Goal: Information Seeking & Learning: Check status

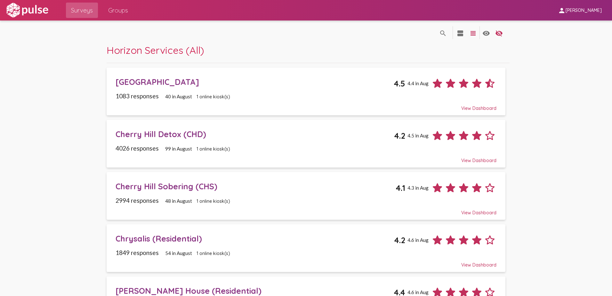
click at [163, 85] on div "[GEOGRAPHIC_DATA]" at bounding box center [254, 82] width 278 height 10
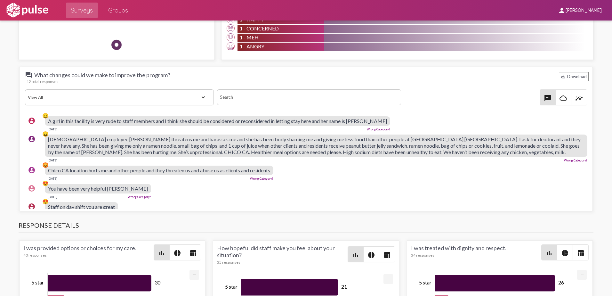
scroll to position [640, 0]
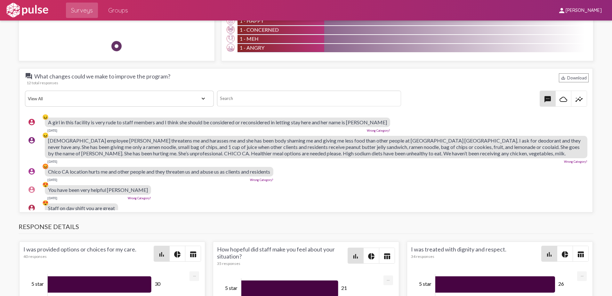
click at [433, 76] on div "question_answer What changes could we make to improve the program? save_alt Dow…" at bounding box center [305, 77] width 565 height 11
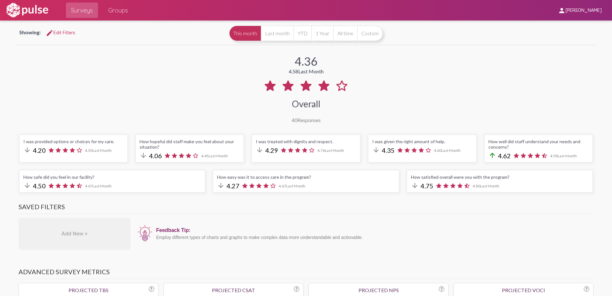
scroll to position [0, 0]
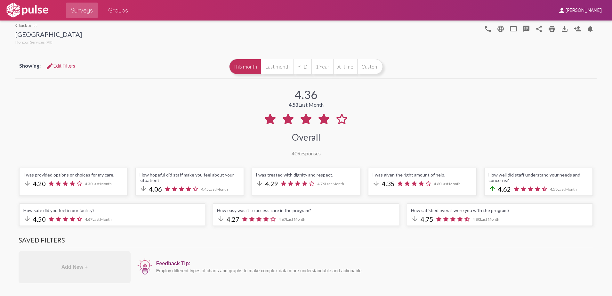
click at [32, 27] on link "arrow_back_ios back to list" at bounding box center [48, 25] width 67 height 5
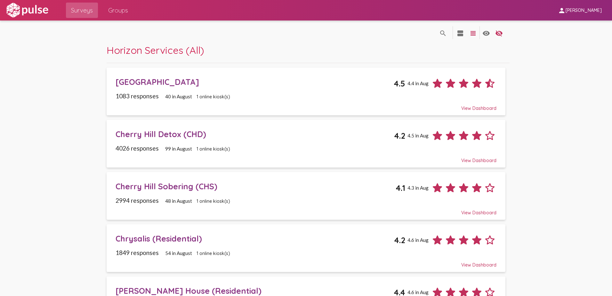
click at [144, 138] on div "Cherry Hill Detox (CHD)" at bounding box center [254, 134] width 279 height 10
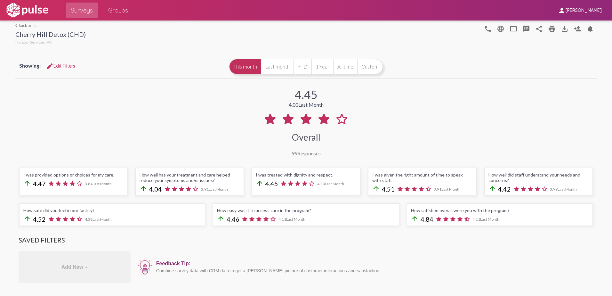
click at [28, 26] on link "arrow_back_ios back to list" at bounding box center [50, 25] width 70 height 5
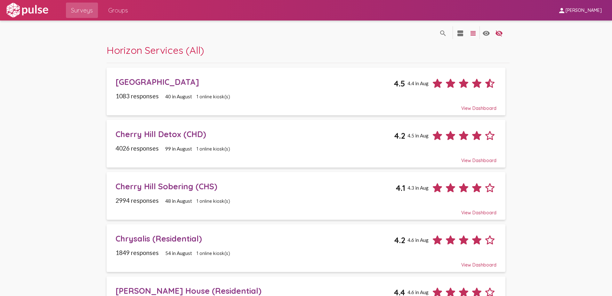
click at [143, 187] on div "Cherry Hill Sobering (CHS)" at bounding box center [255, 186] width 280 height 10
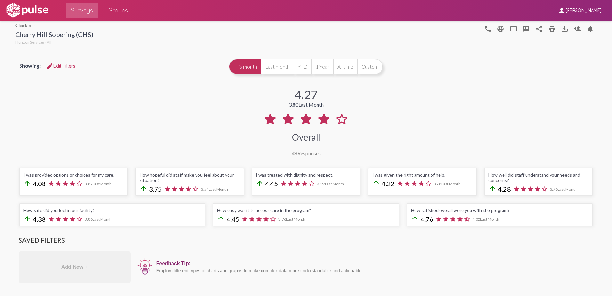
click at [22, 24] on link "arrow_back_ios back to list" at bounding box center [54, 25] width 78 height 5
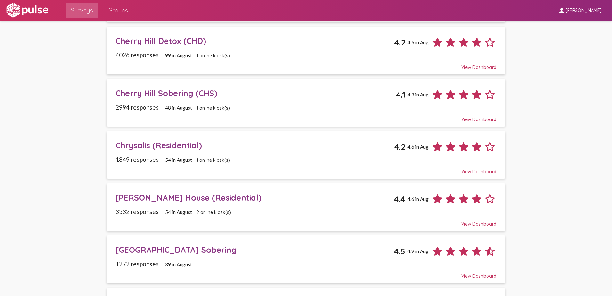
scroll to position [128, 0]
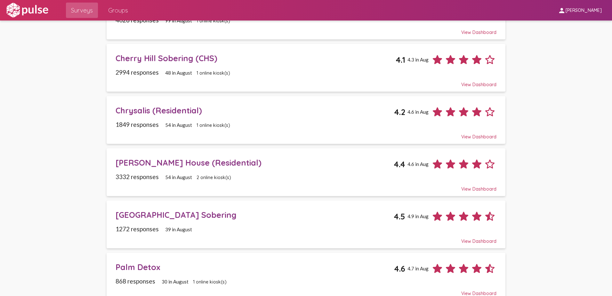
click at [130, 110] on div "Chrysalis (Residential)" at bounding box center [254, 110] width 279 height 10
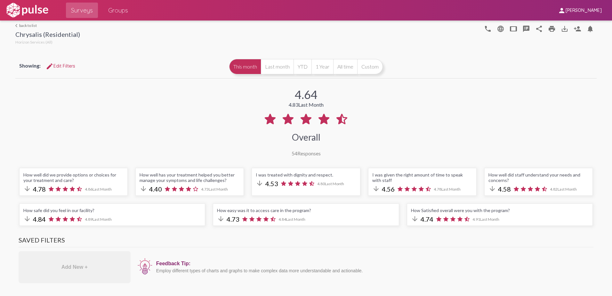
click at [20, 24] on link "arrow_back_ios back to list" at bounding box center [47, 25] width 65 height 5
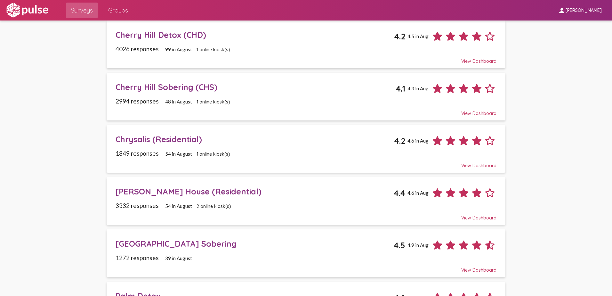
scroll to position [128, 0]
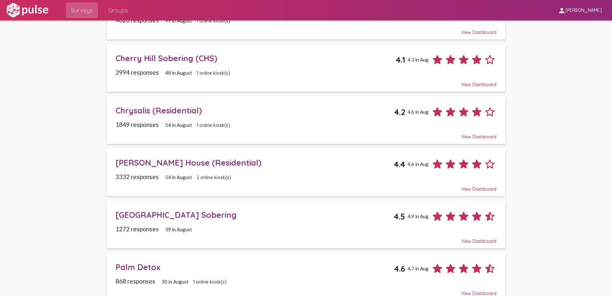
click at [149, 164] on div "[PERSON_NAME] House (Residential)" at bounding box center [254, 162] width 278 height 10
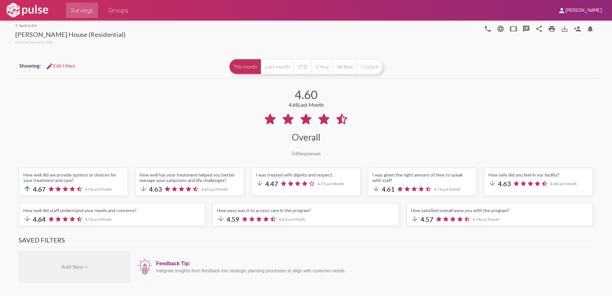
click at [26, 26] on link "arrow_back_ios back to list" at bounding box center [70, 25] width 110 height 5
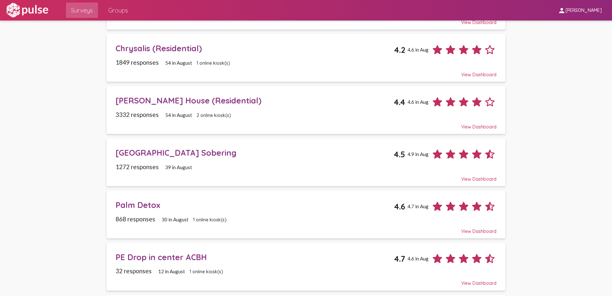
scroll to position [192, 0]
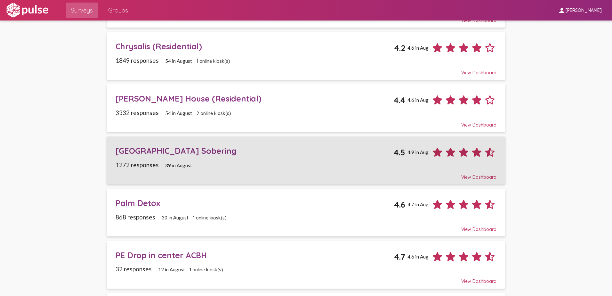
click at [160, 153] on div "[GEOGRAPHIC_DATA] Sobering" at bounding box center [254, 151] width 278 height 10
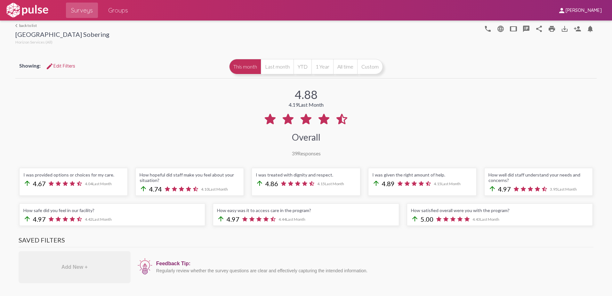
click at [23, 24] on link "arrow_back_ios back to list" at bounding box center [62, 25] width 94 height 5
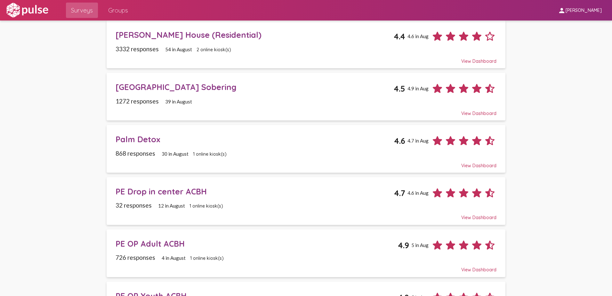
scroll to position [256, 0]
click at [137, 139] on div "Palm Detox" at bounding box center [254, 139] width 279 height 10
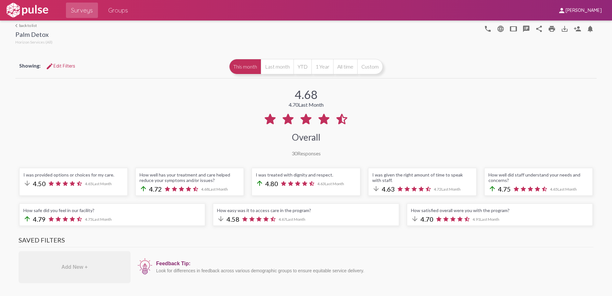
click at [17, 23] on link "arrow_back_ios back to list" at bounding box center [33, 25] width 37 height 5
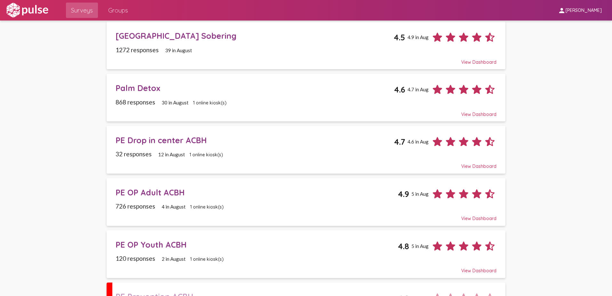
scroll to position [206, 0]
